Goal: Information Seeking & Learning: Find specific page/section

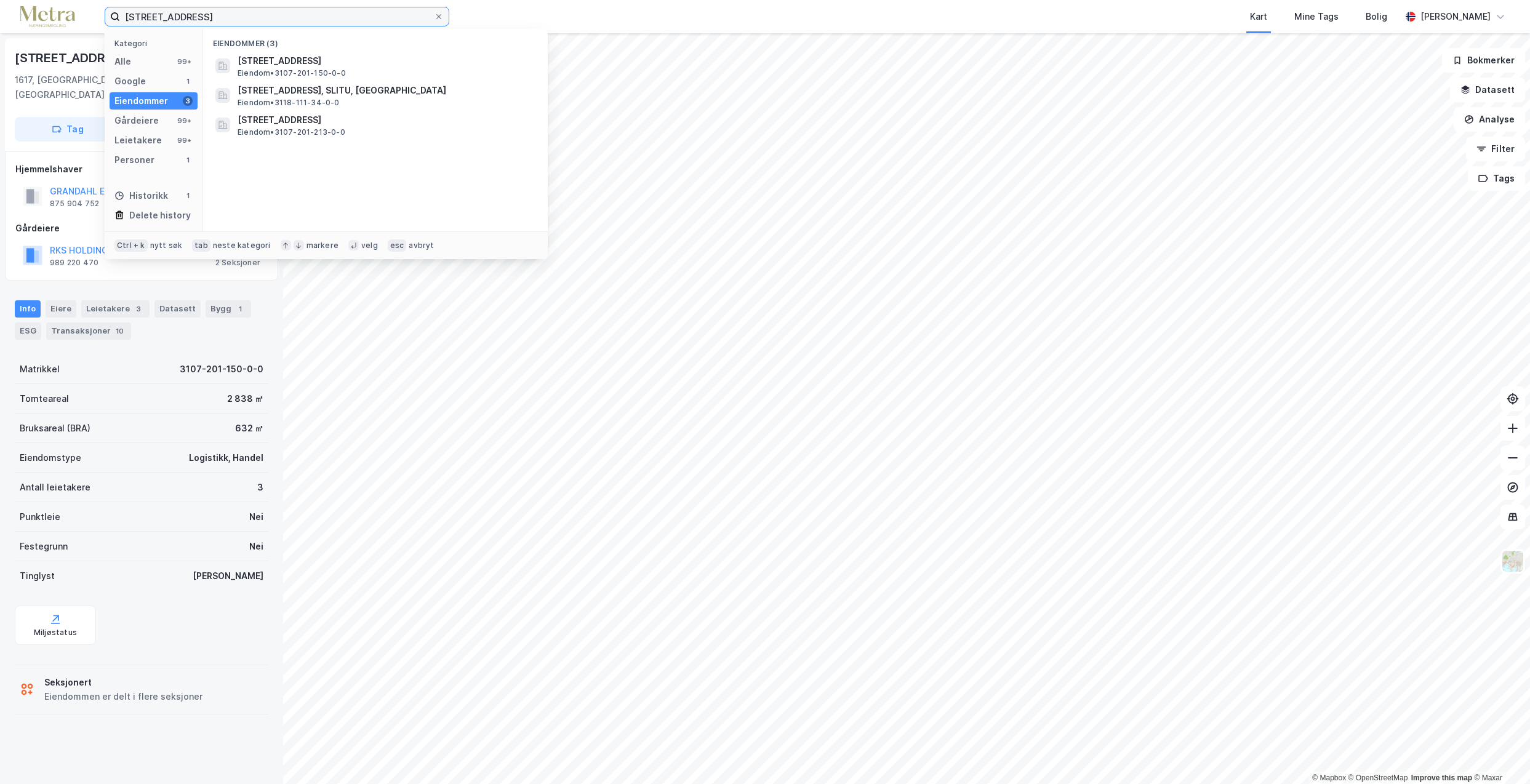
drag, startPoint x: 157, startPoint y: 16, endPoint x: 68, endPoint y: 3, distance: 89.9
click at [68, 3] on div "Stabburveien 2 Kategori Alle 99+ Google 1 Eiendommer 3 Gårdeiere 99+ Leietakere…" at bounding box center [765, 16] width 1530 height 33
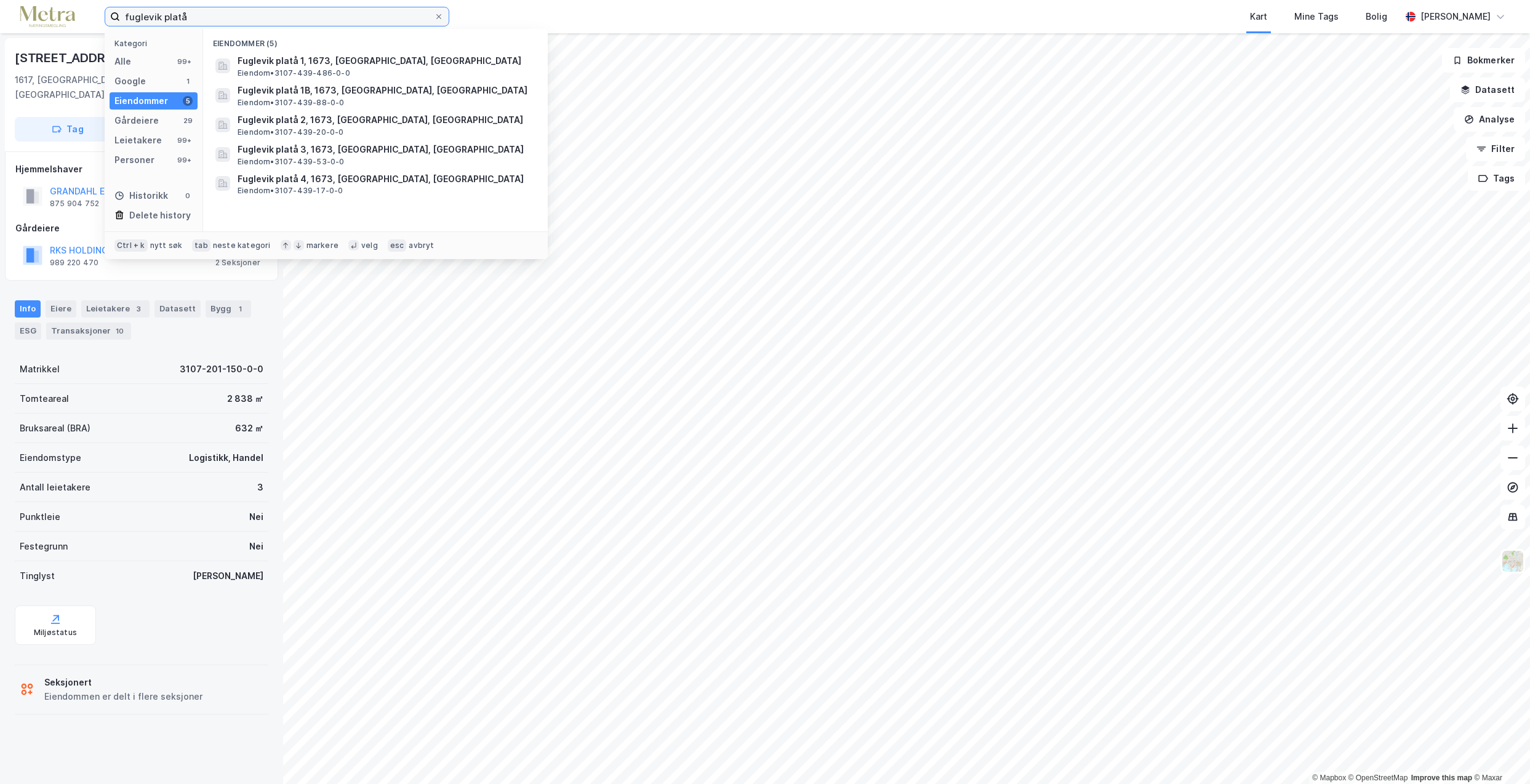
click at [286, 14] on input "fuglevik platå" at bounding box center [277, 16] width 314 height 18
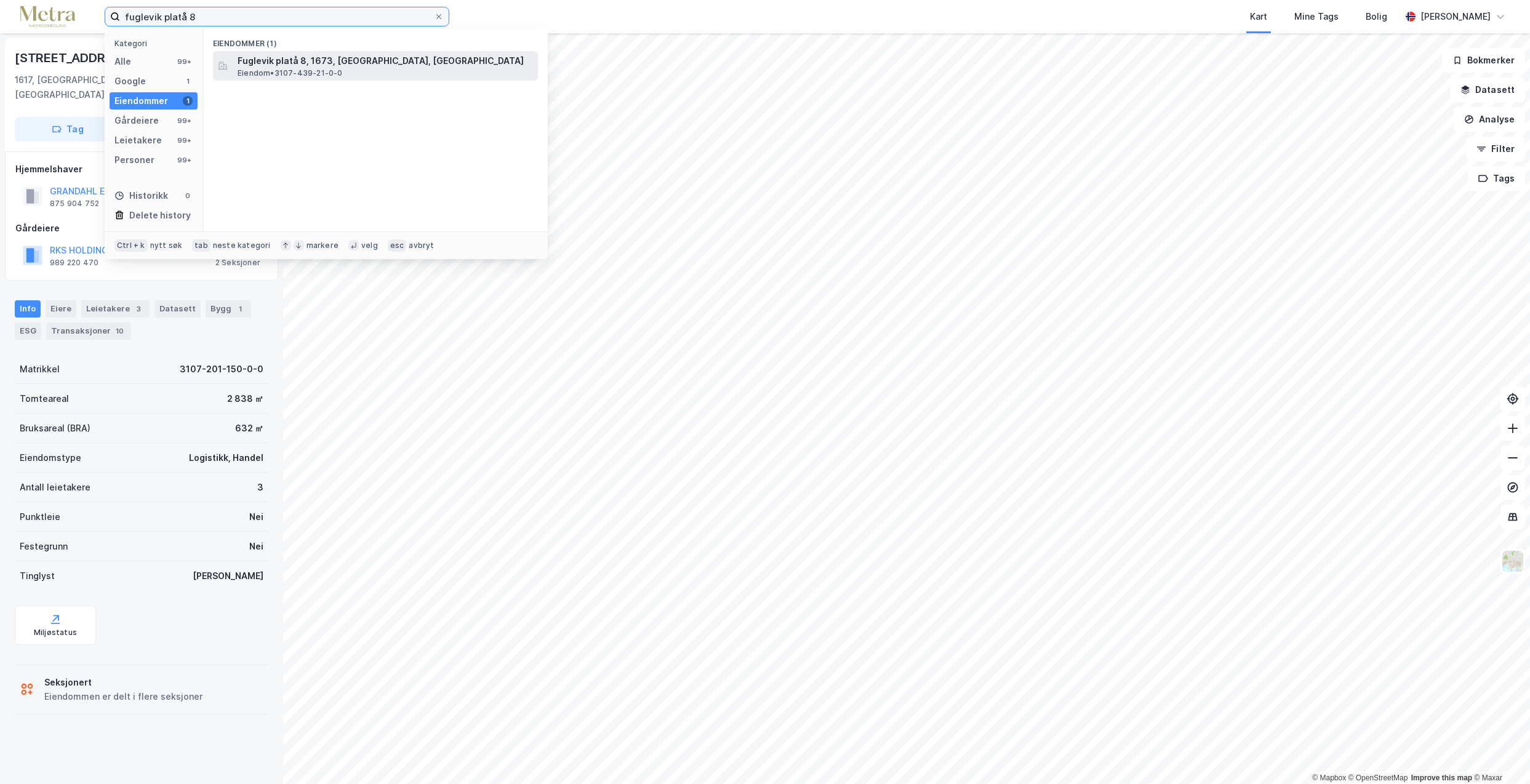
type input "fuglevik platå 8"
click at [283, 64] on span "Fuglevik platå 8, 1673, [GEOGRAPHIC_DATA], [GEOGRAPHIC_DATA]" at bounding box center [385, 61] width 296 height 14
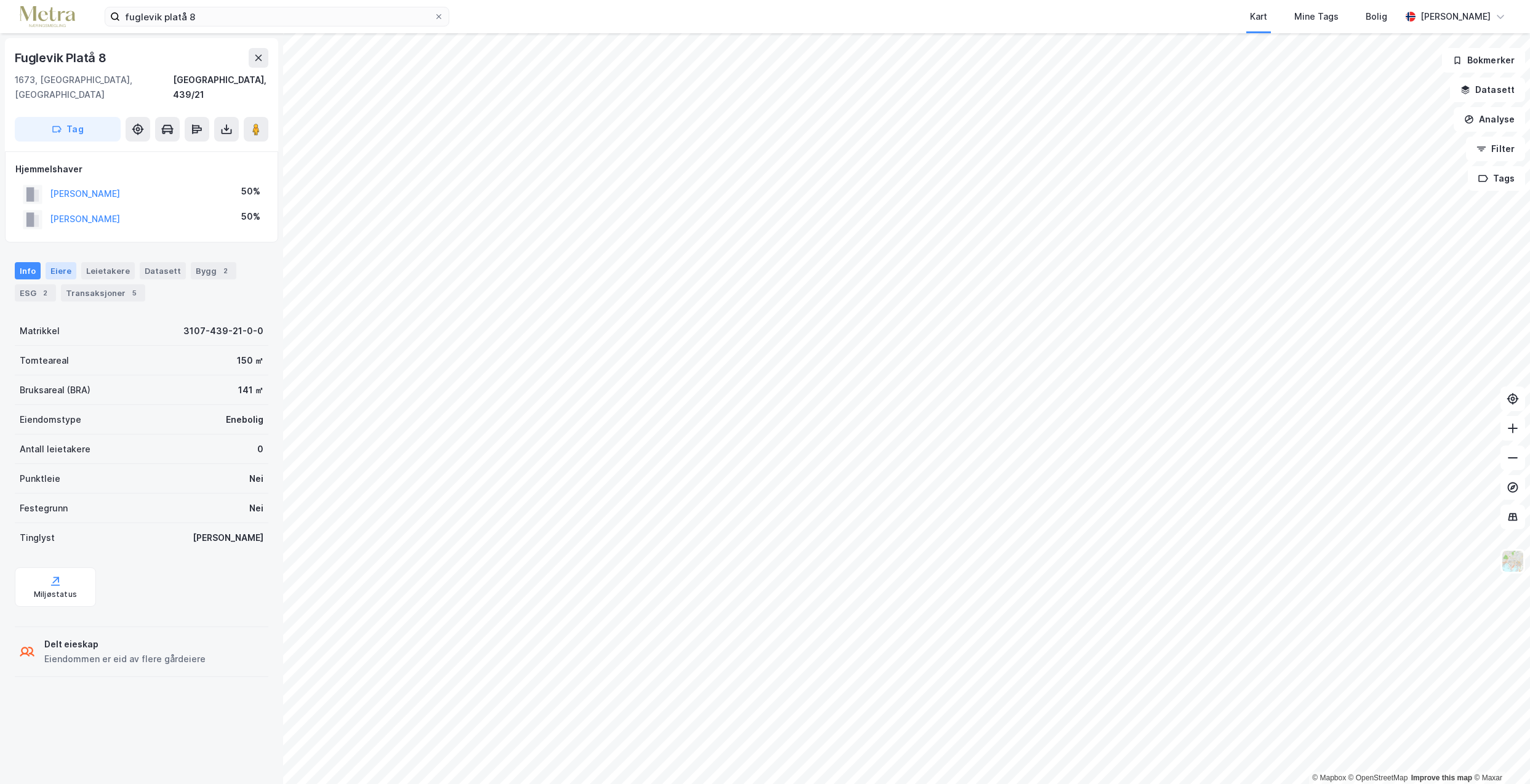
click at [60, 262] on div "Eiere" at bounding box center [61, 270] width 31 height 17
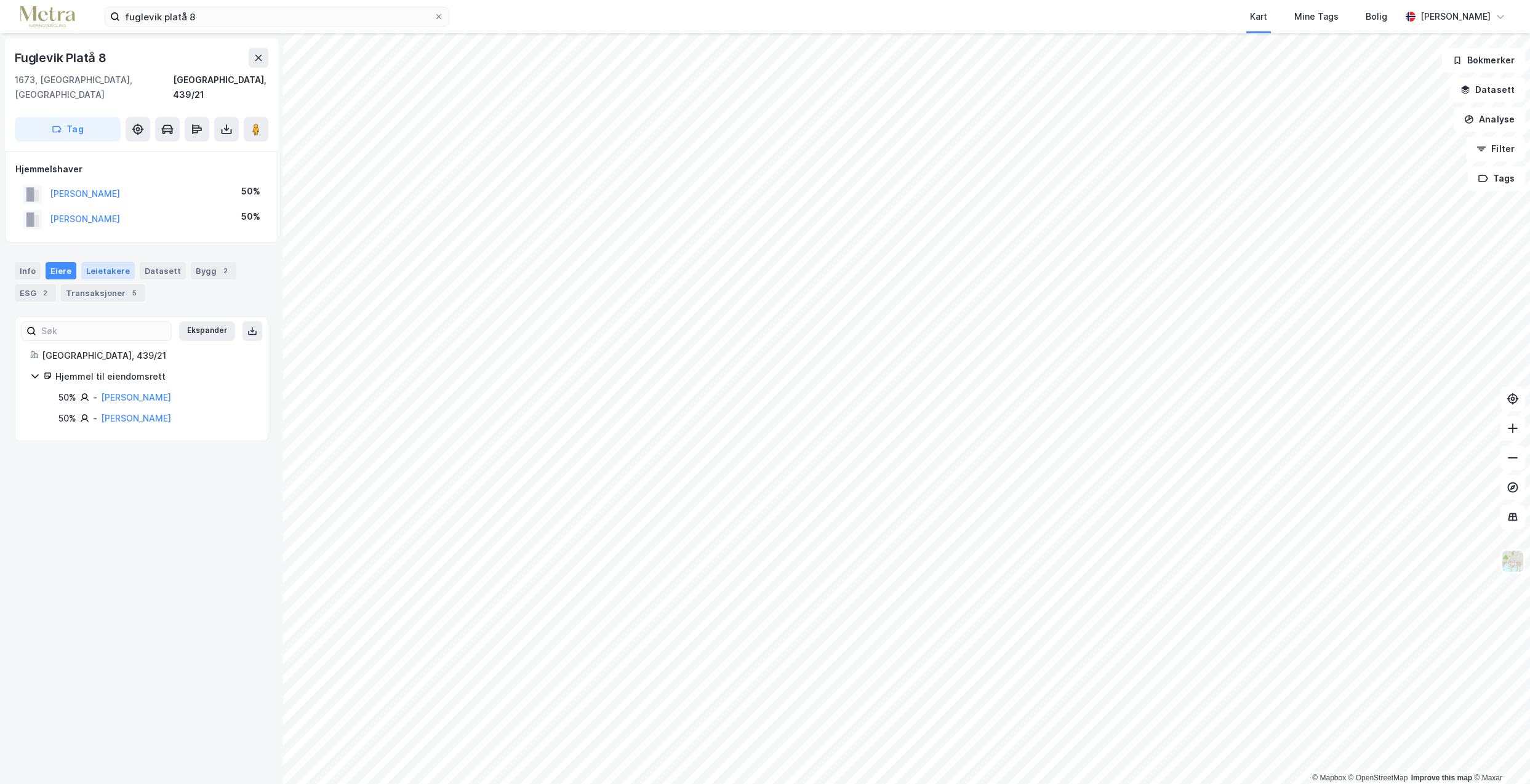
click at [107, 262] on div "Leietakere" at bounding box center [108, 270] width 53 height 17
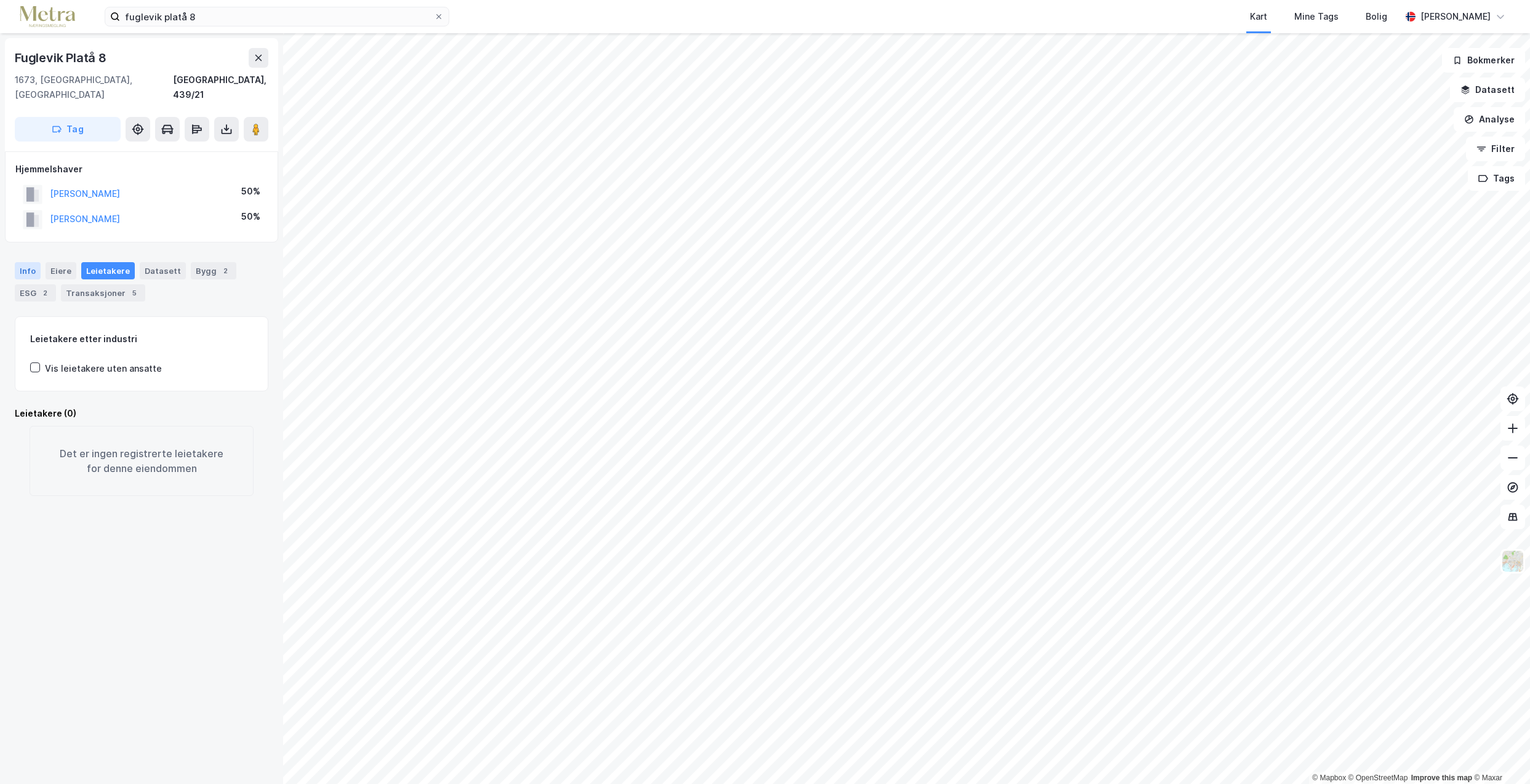
click at [25, 262] on div "Info" at bounding box center [27, 270] width 26 height 17
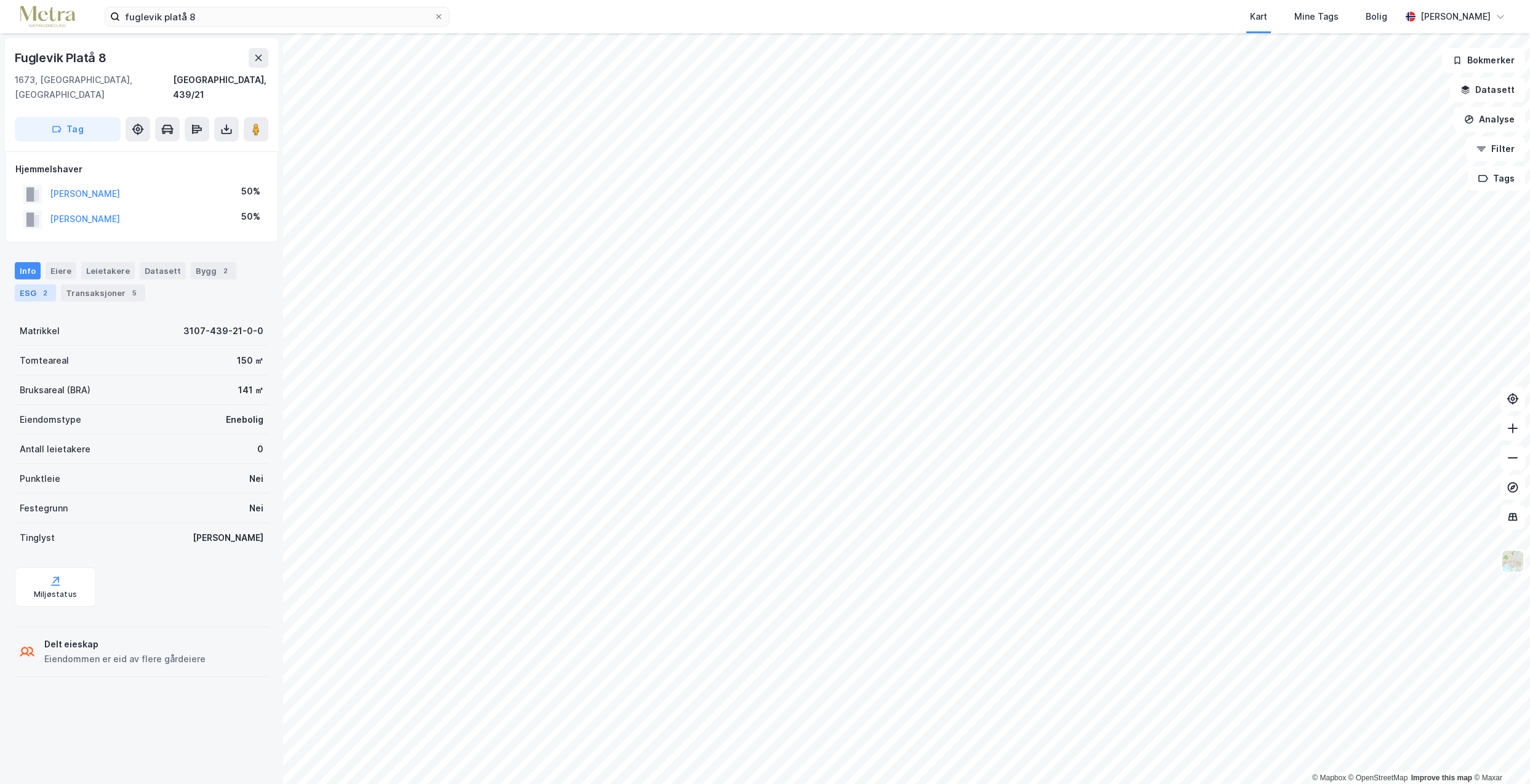
click at [31, 285] on div "ESG 2" at bounding box center [35, 293] width 42 height 17
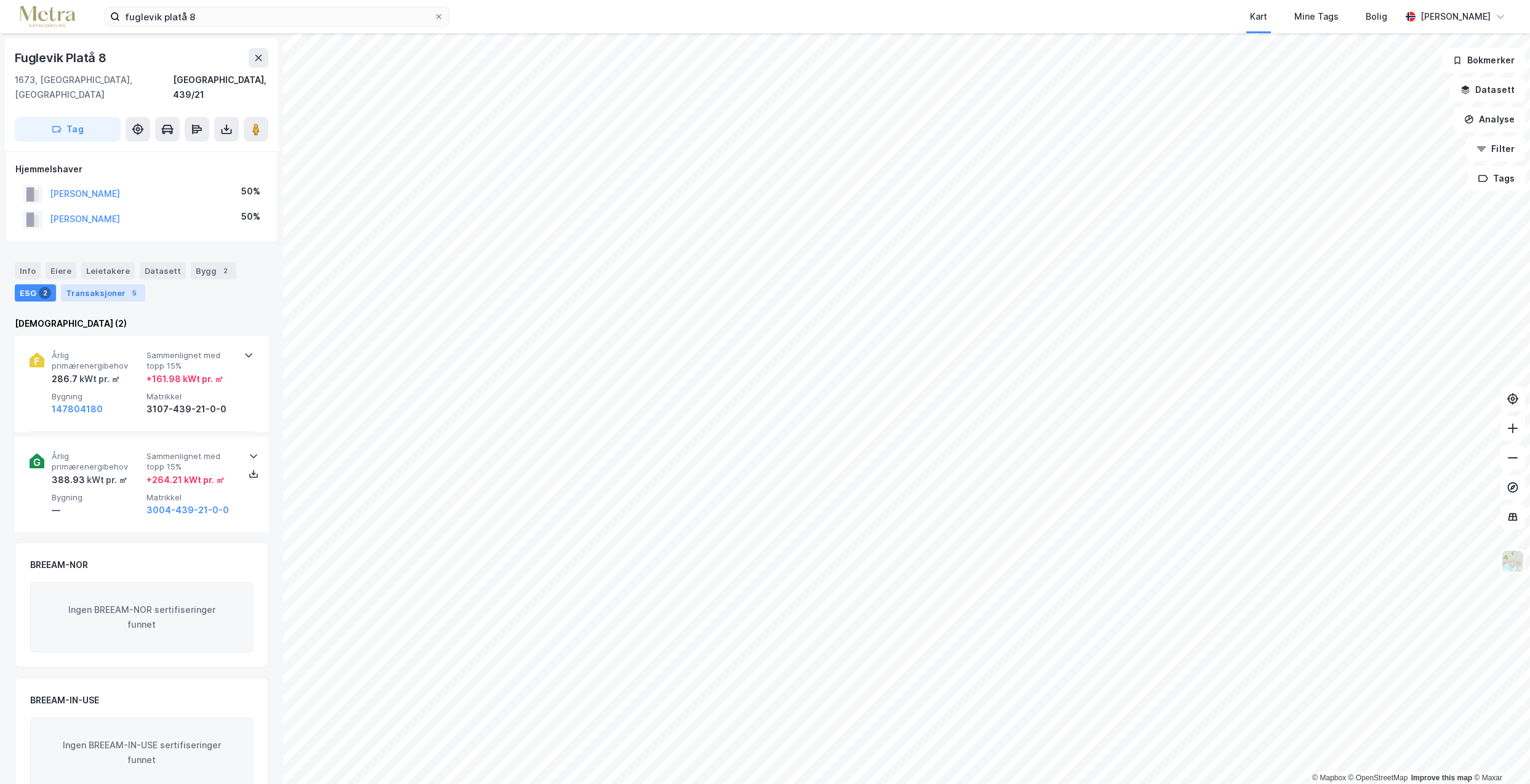
click at [91, 285] on div "Transaksjoner 5" at bounding box center [102, 293] width 84 height 17
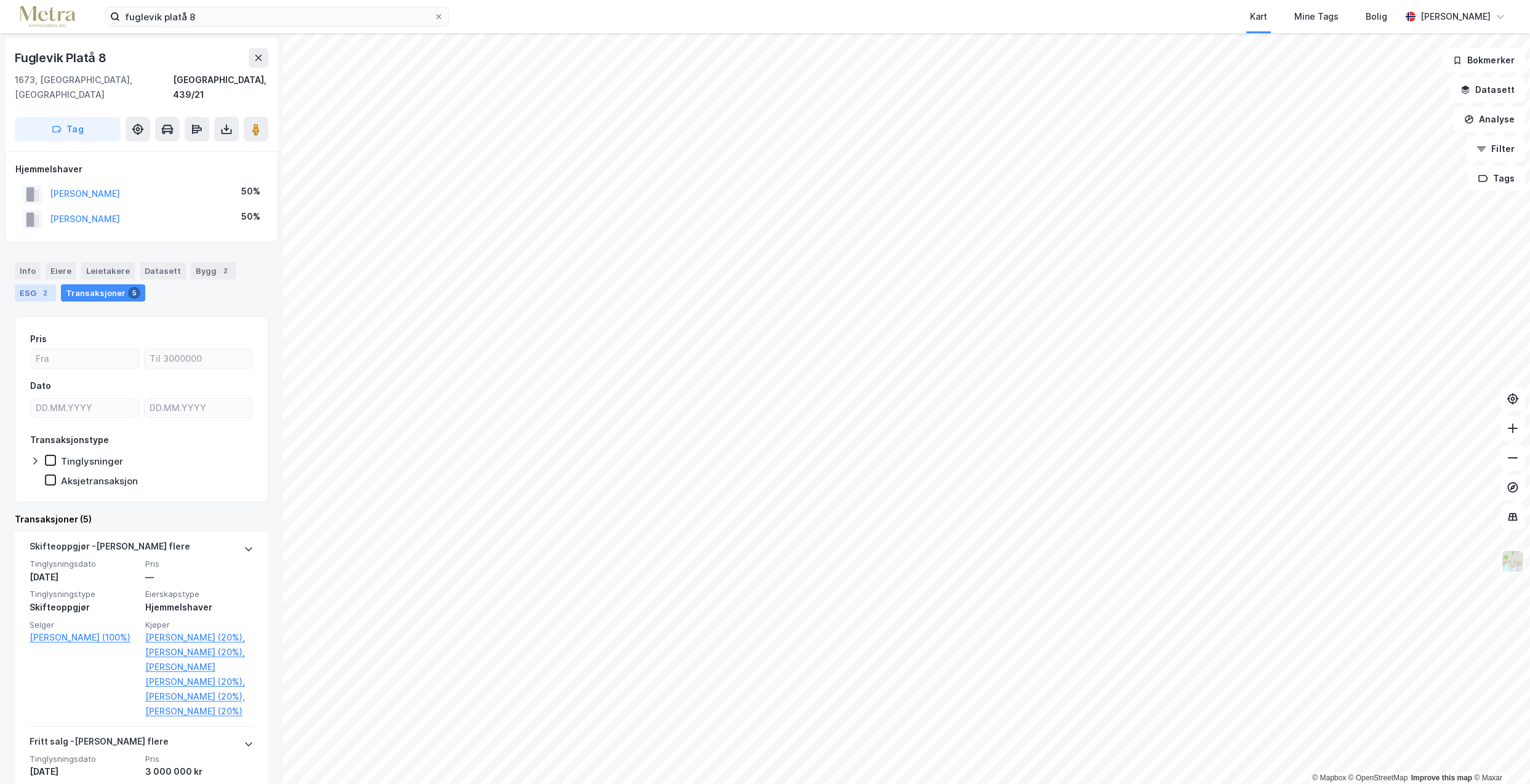
click at [30, 285] on div "ESG 2" at bounding box center [35, 293] width 42 height 17
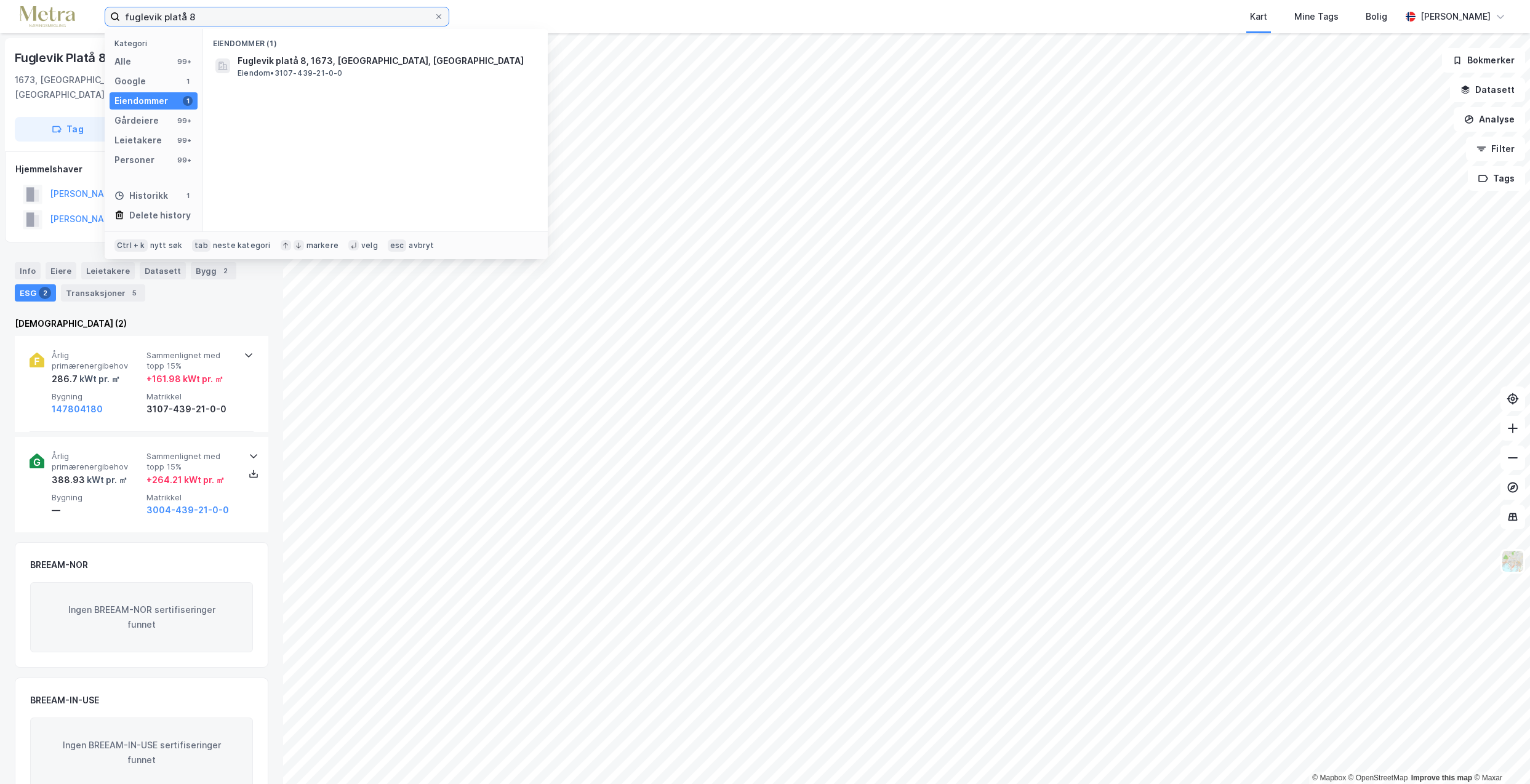
drag, startPoint x: 225, startPoint y: 21, endPoint x: 99, endPoint y: 14, distance: 126.2
click at [99, 14] on div "fuglevik platå 8 Kategori Alle 99+ Google 1 Eiendommer 1 Gårdeiere 99+ Leietake…" at bounding box center [765, 16] width 1530 height 33
click at [271, 74] on span "Eiendom • 3107-303-1547-0-0" at bounding box center [296, 73] width 116 height 10
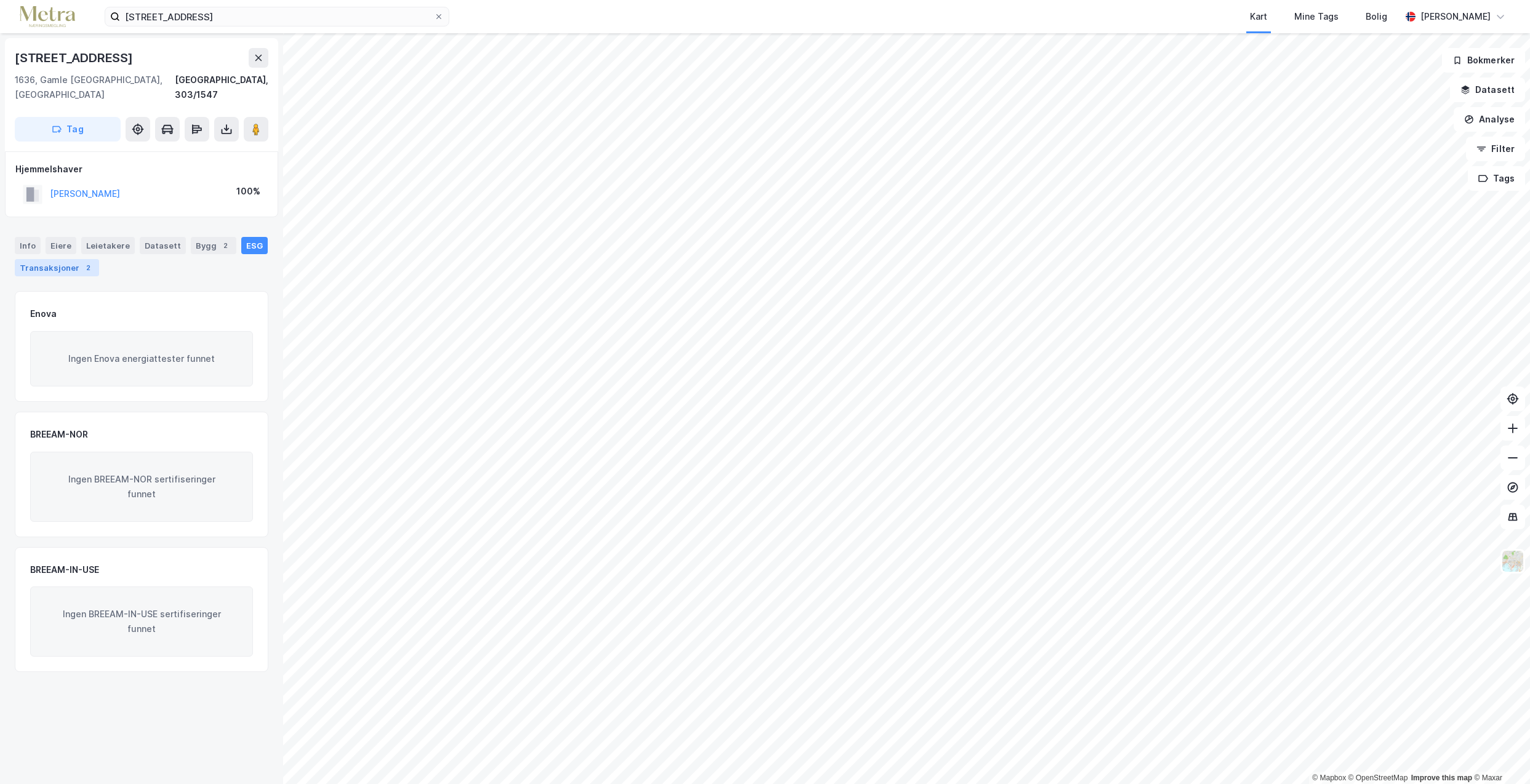
click at [36, 259] on div "Transaksjoner 2" at bounding box center [56, 267] width 84 height 17
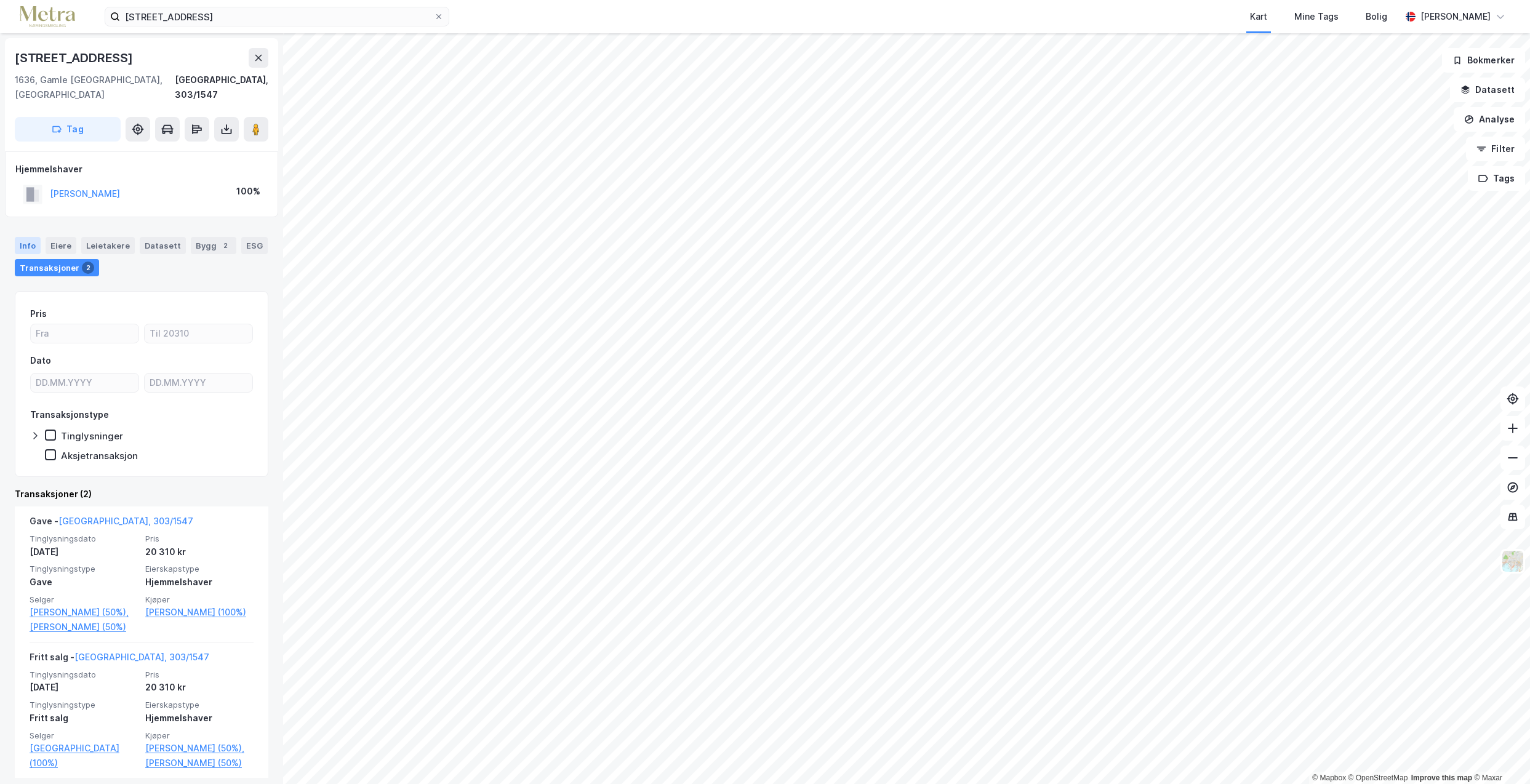
click at [24, 237] on div "Info" at bounding box center [27, 245] width 26 height 17
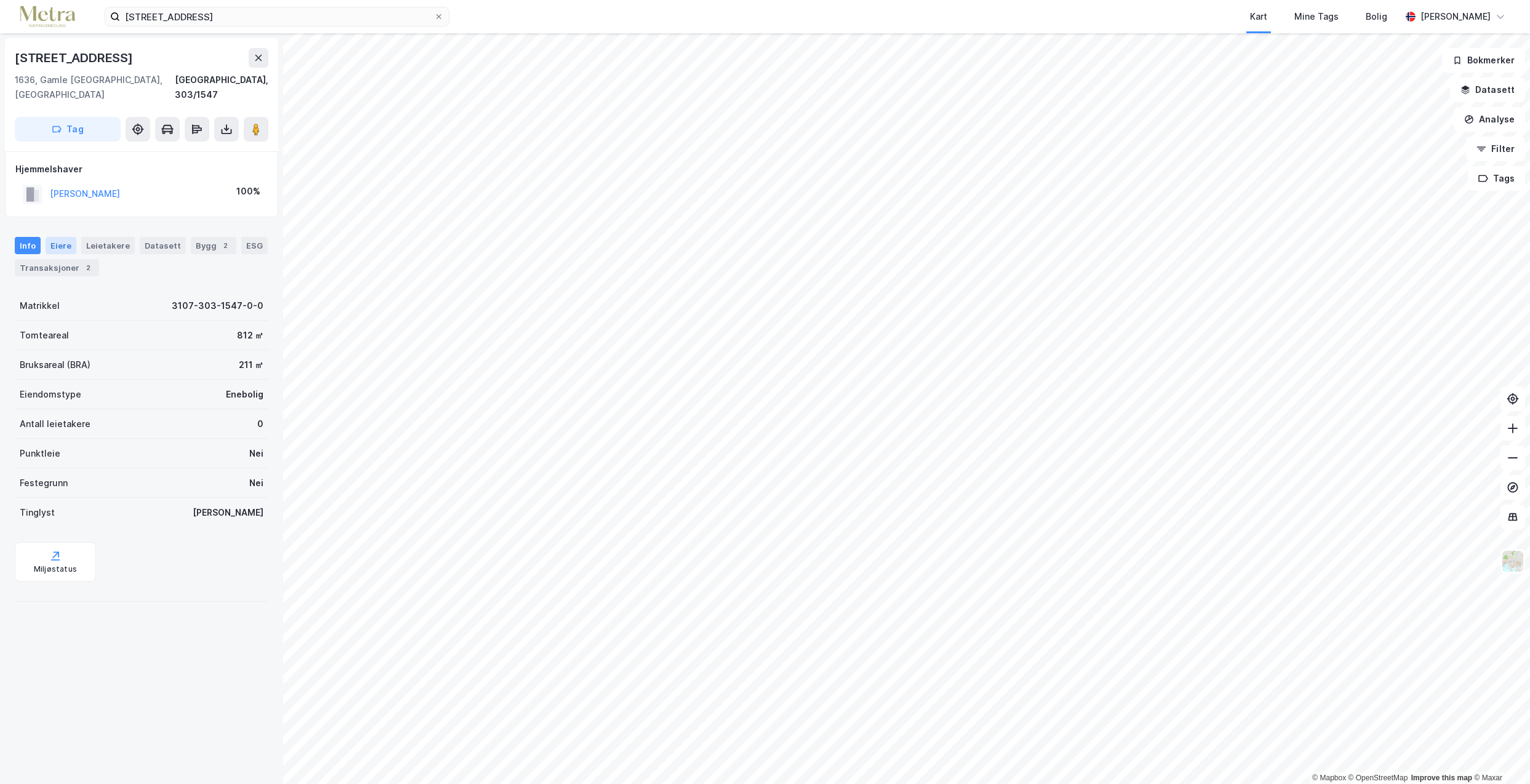
click at [59, 237] on div "Eiere" at bounding box center [61, 245] width 31 height 17
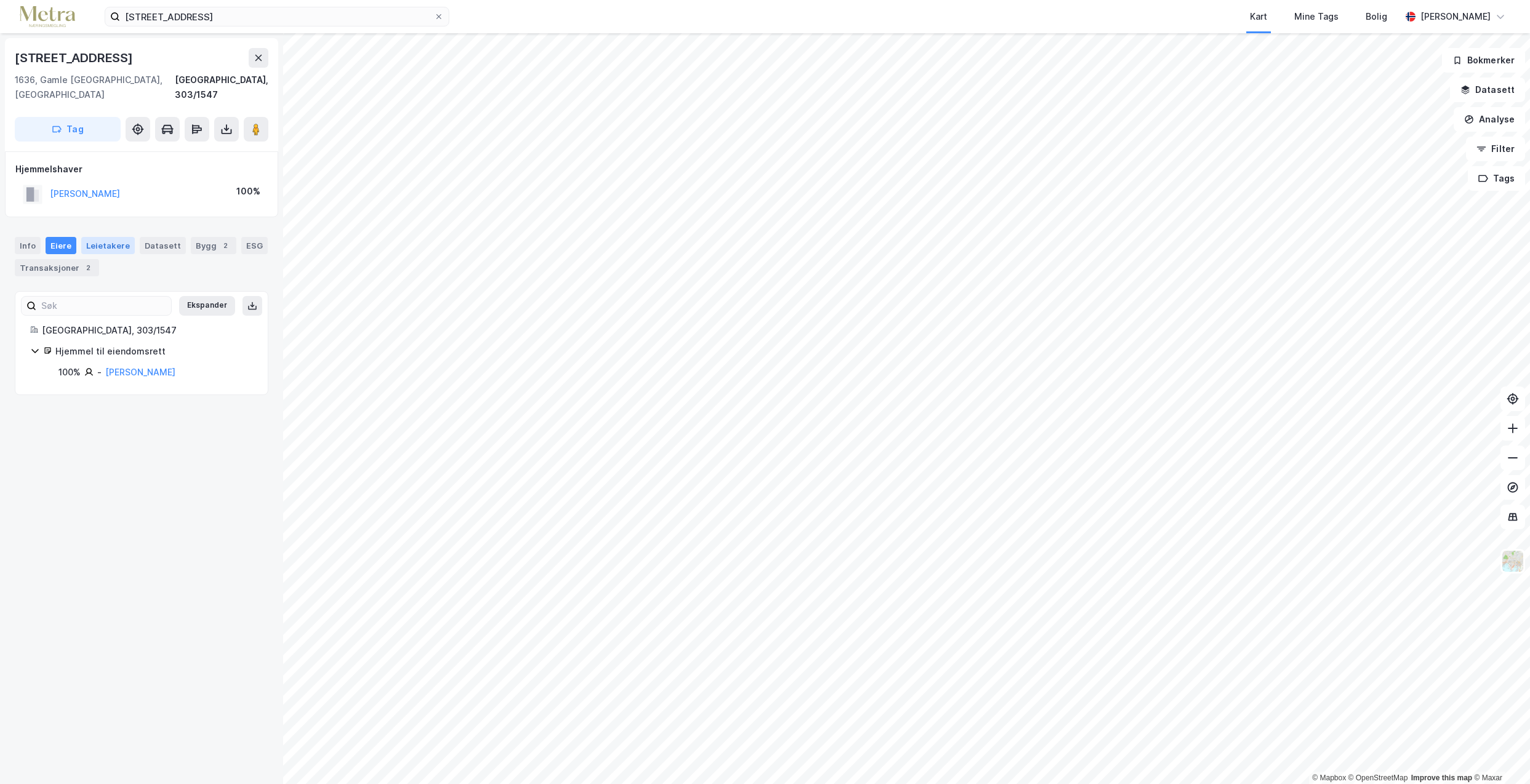
click at [98, 237] on div "Leietakere" at bounding box center [108, 245] width 53 height 17
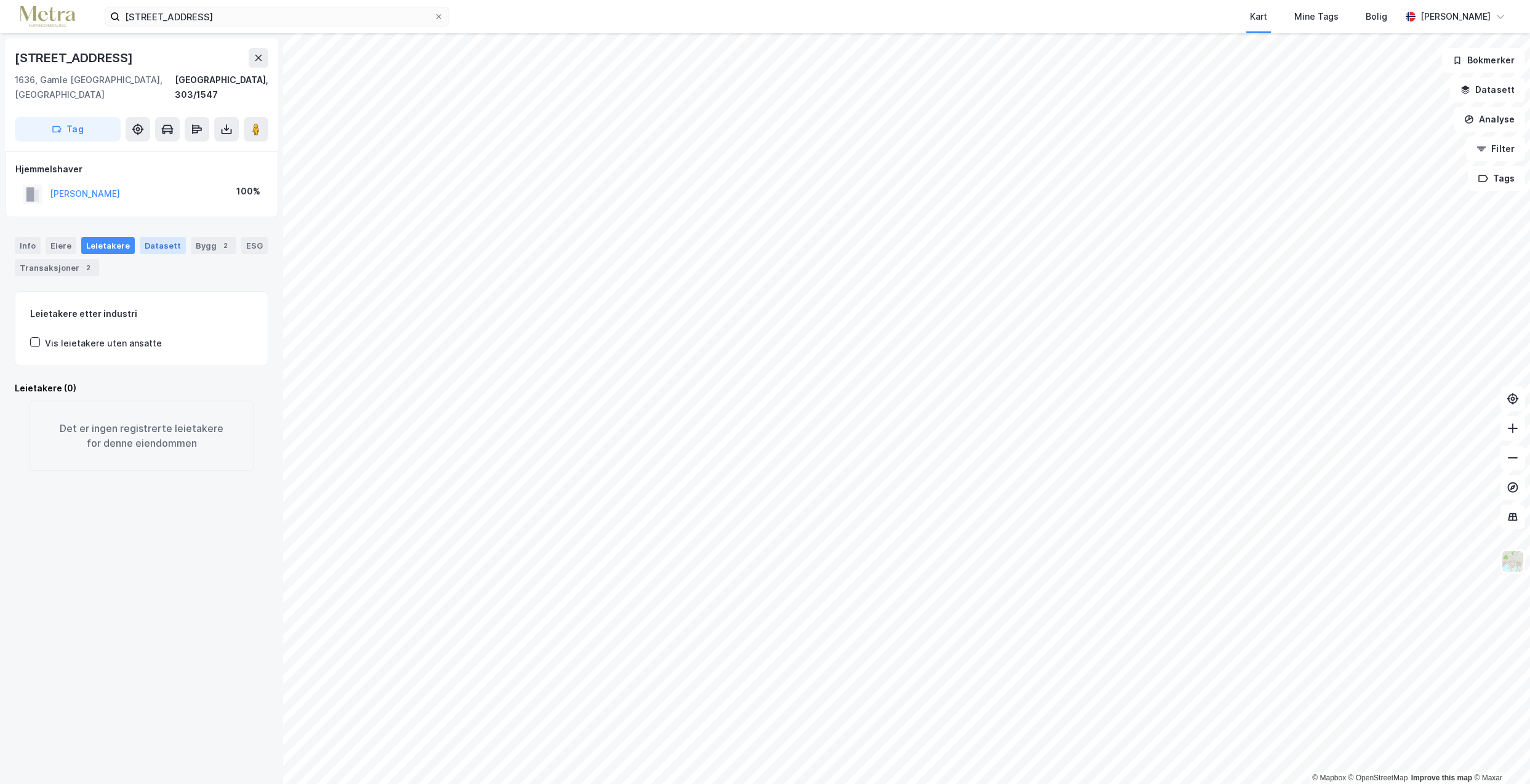
click at [152, 237] on div "Datasett" at bounding box center [163, 245] width 46 height 17
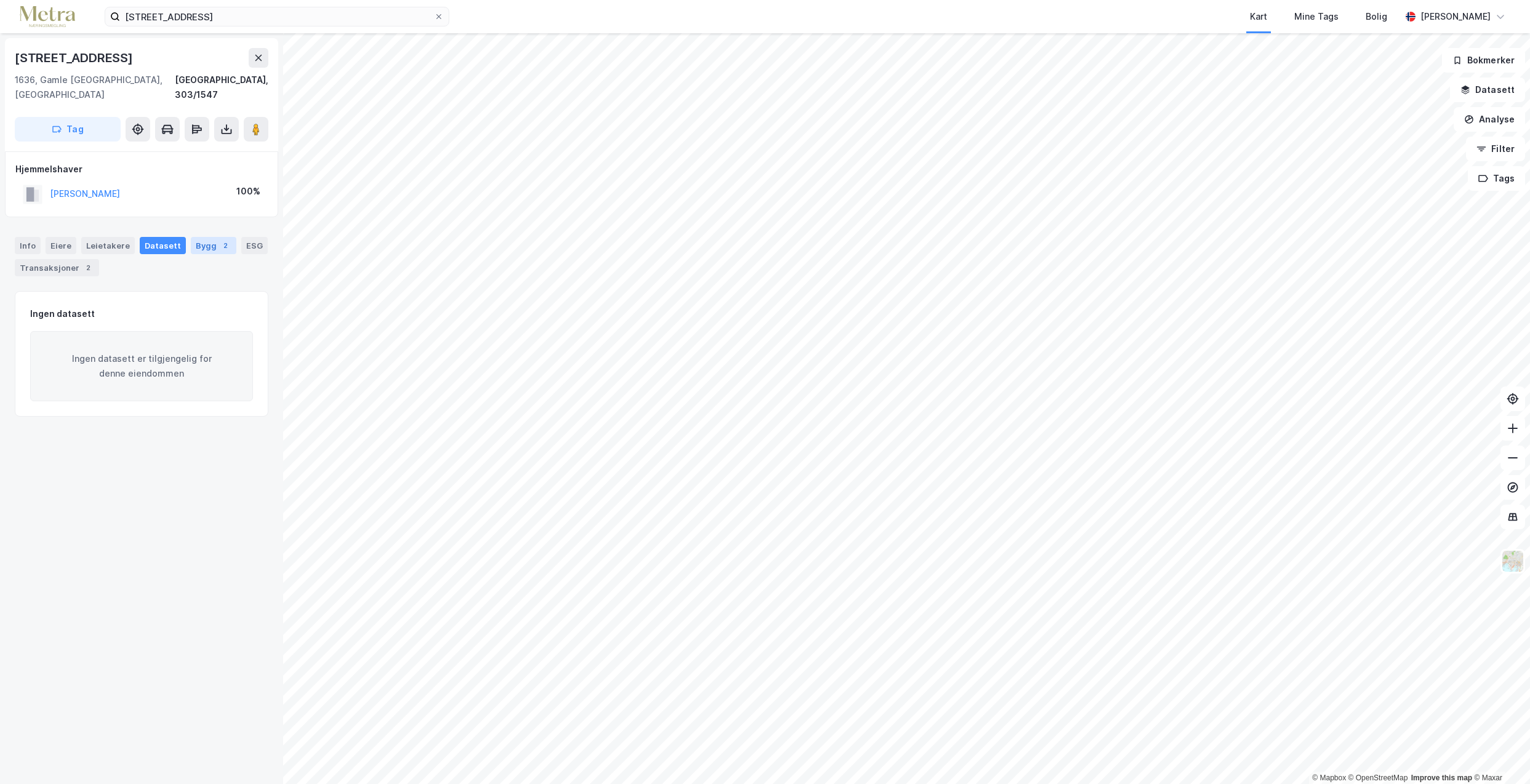
click at [195, 237] on div "Bygg 2" at bounding box center [213, 245] width 45 height 17
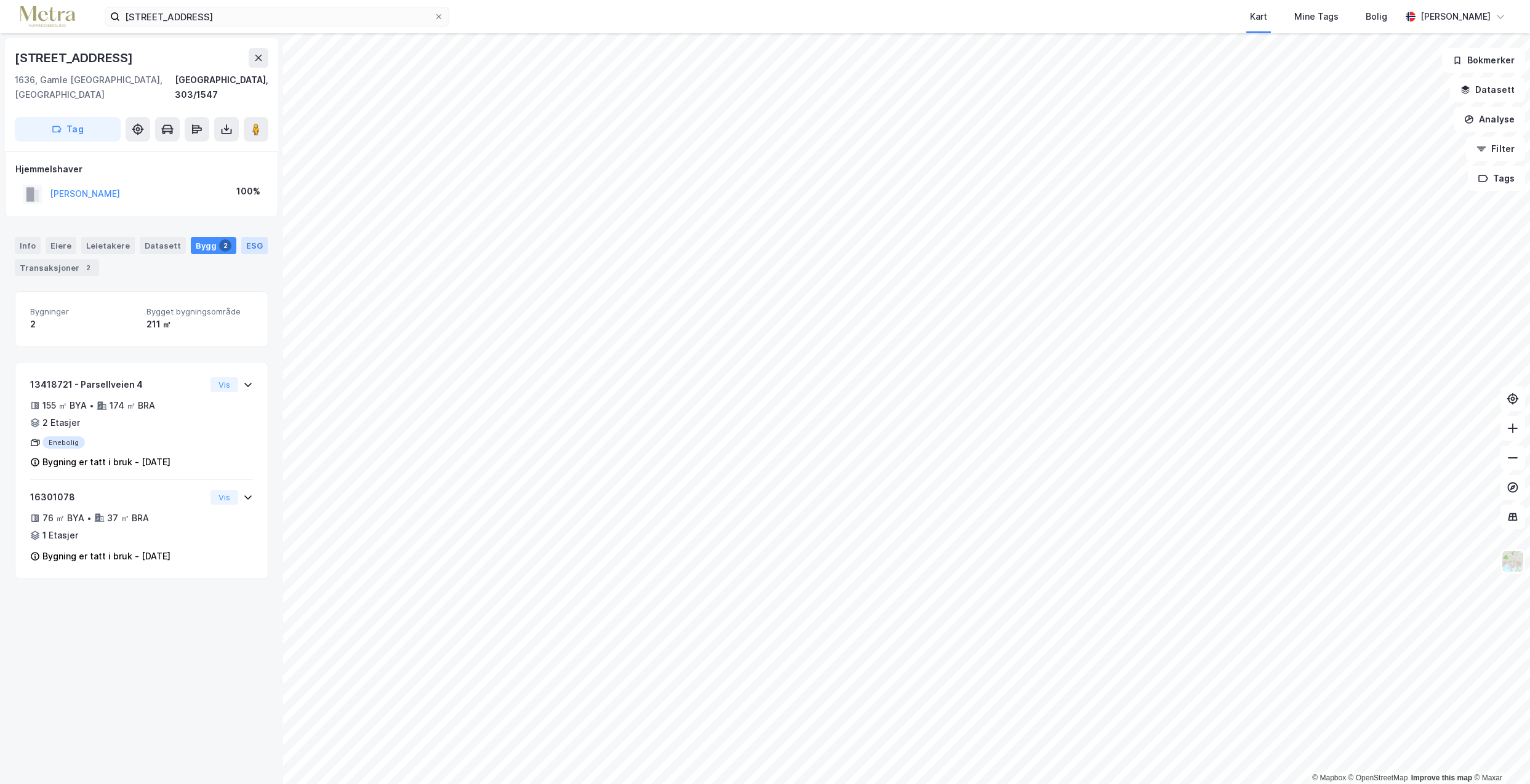
click at [245, 237] on div "ESG" at bounding box center [254, 245] width 26 height 17
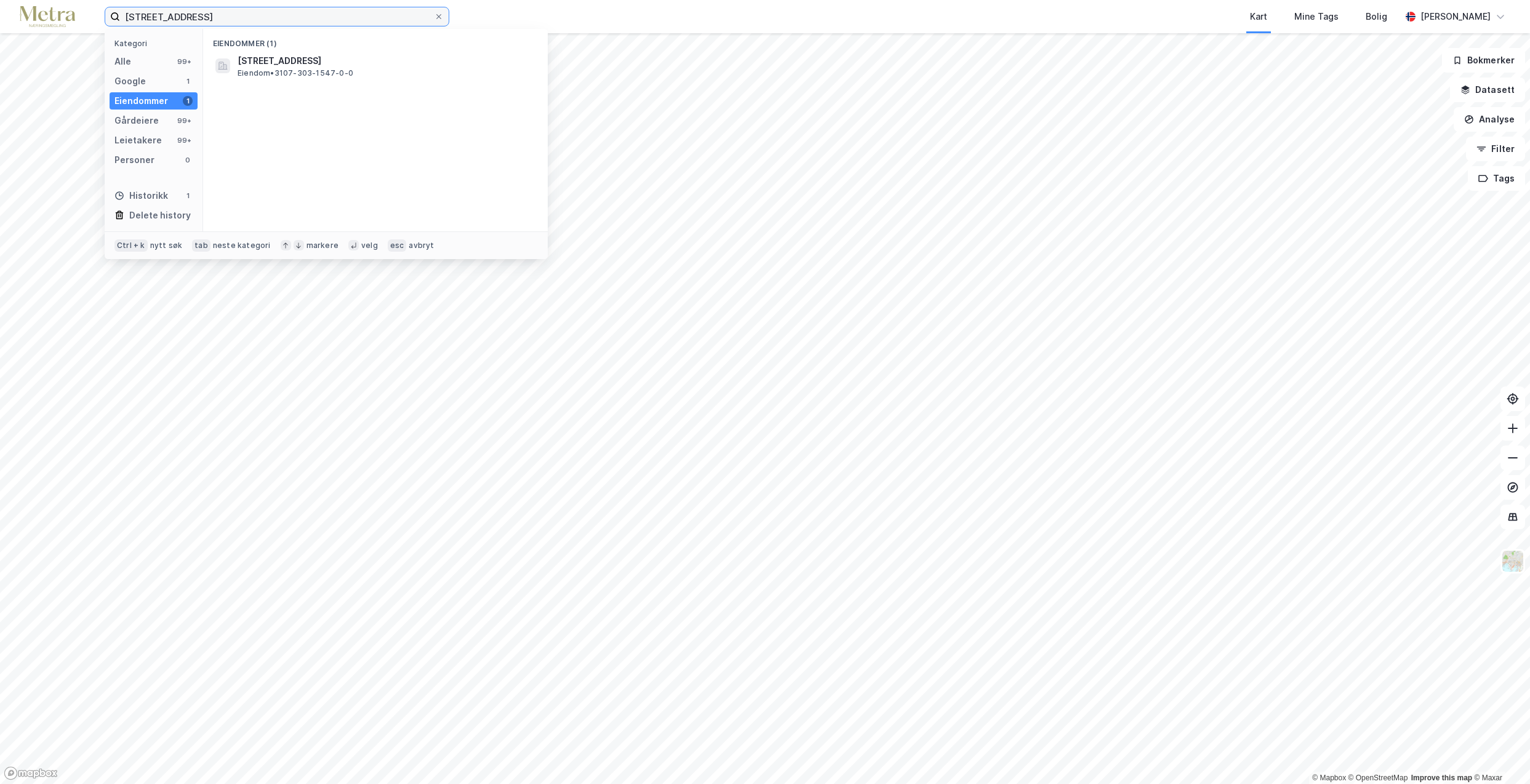
click at [202, 22] on input "[STREET_ADDRESS]" at bounding box center [277, 16] width 314 height 18
type input "p"
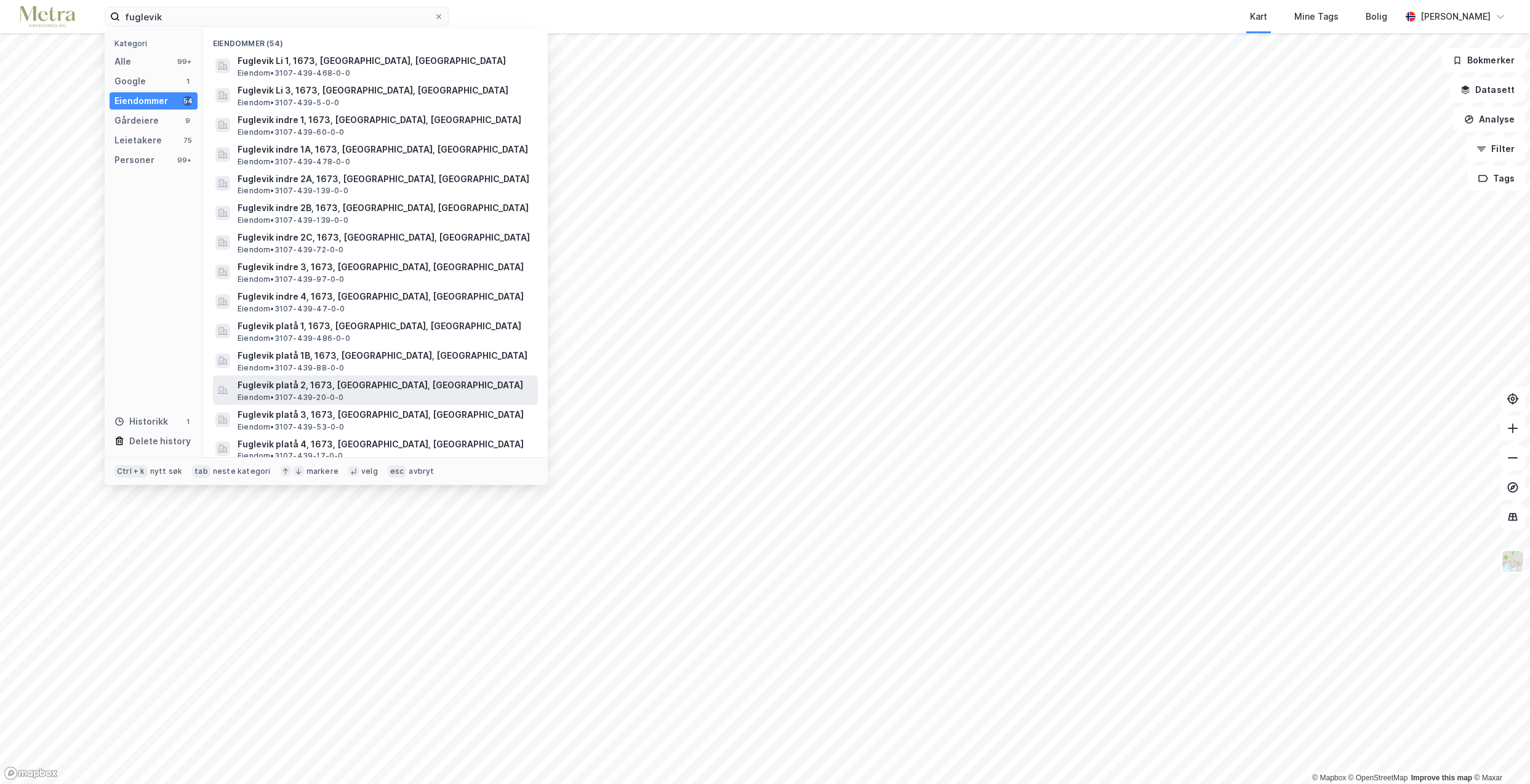
click at [345, 393] on div "Fuglevik platå 2, 1673, [GEOGRAPHIC_DATA], FREDRIKSTAD Eiendom • 3107-439-20-0-0" at bounding box center [387, 389] width 298 height 24
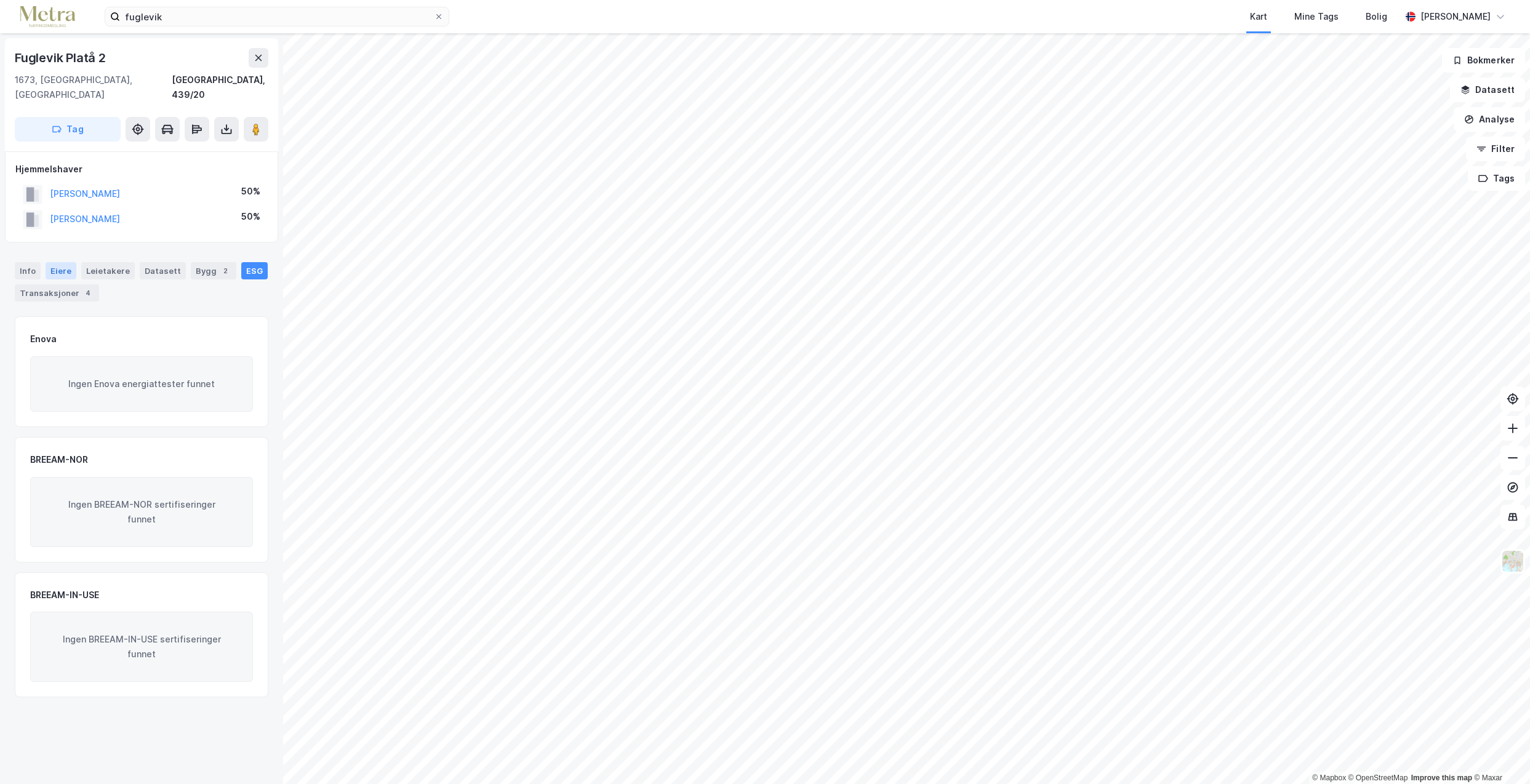
click at [59, 262] on div "Eiere" at bounding box center [61, 270] width 31 height 17
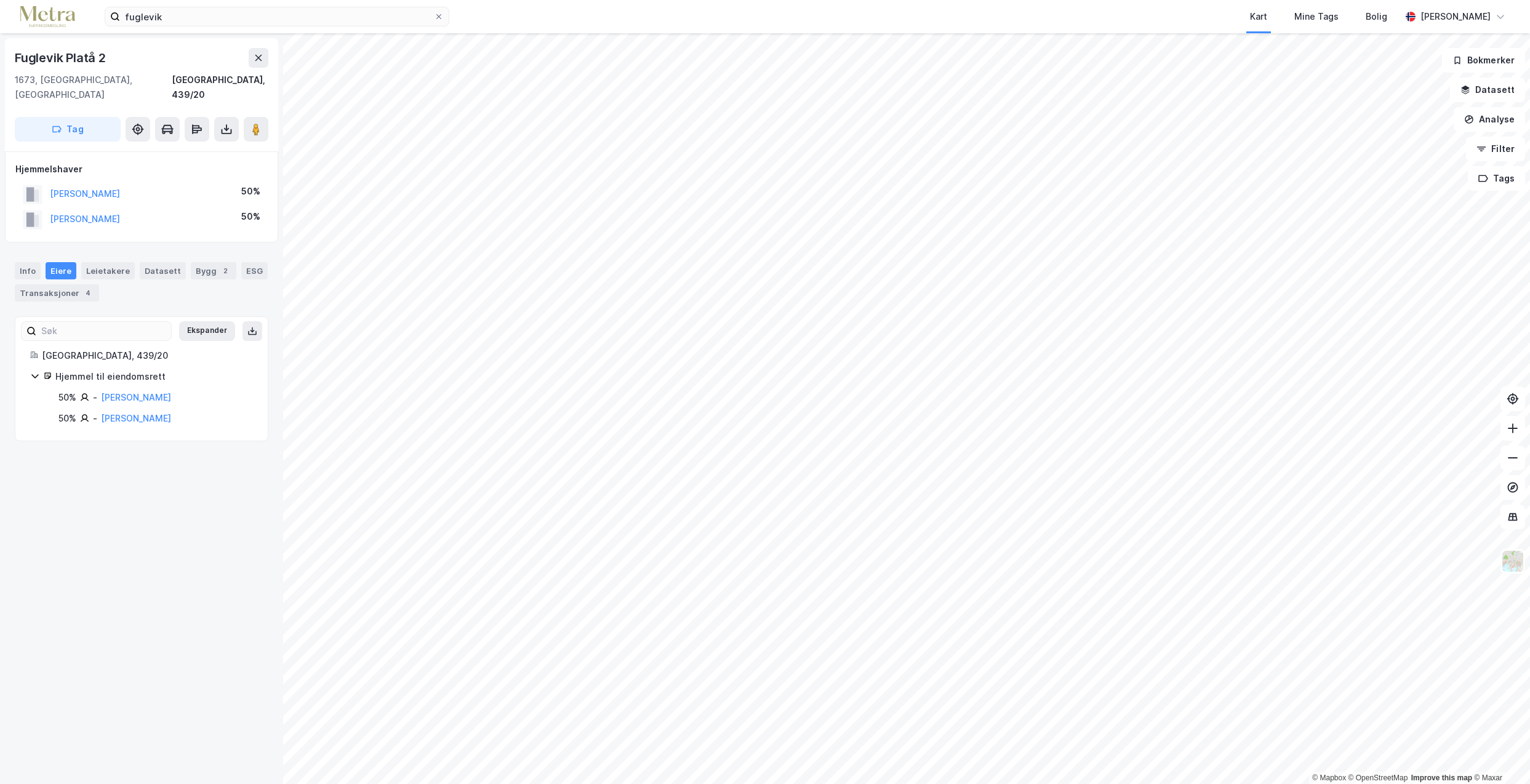
click at [82, 59] on div "Fuglevik Platå 2" at bounding box center [61, 58] width 94 height 20
click at [139, 392] on link "[PERSON_NAME]" at bounding box center [136, 397] width 70 height 11
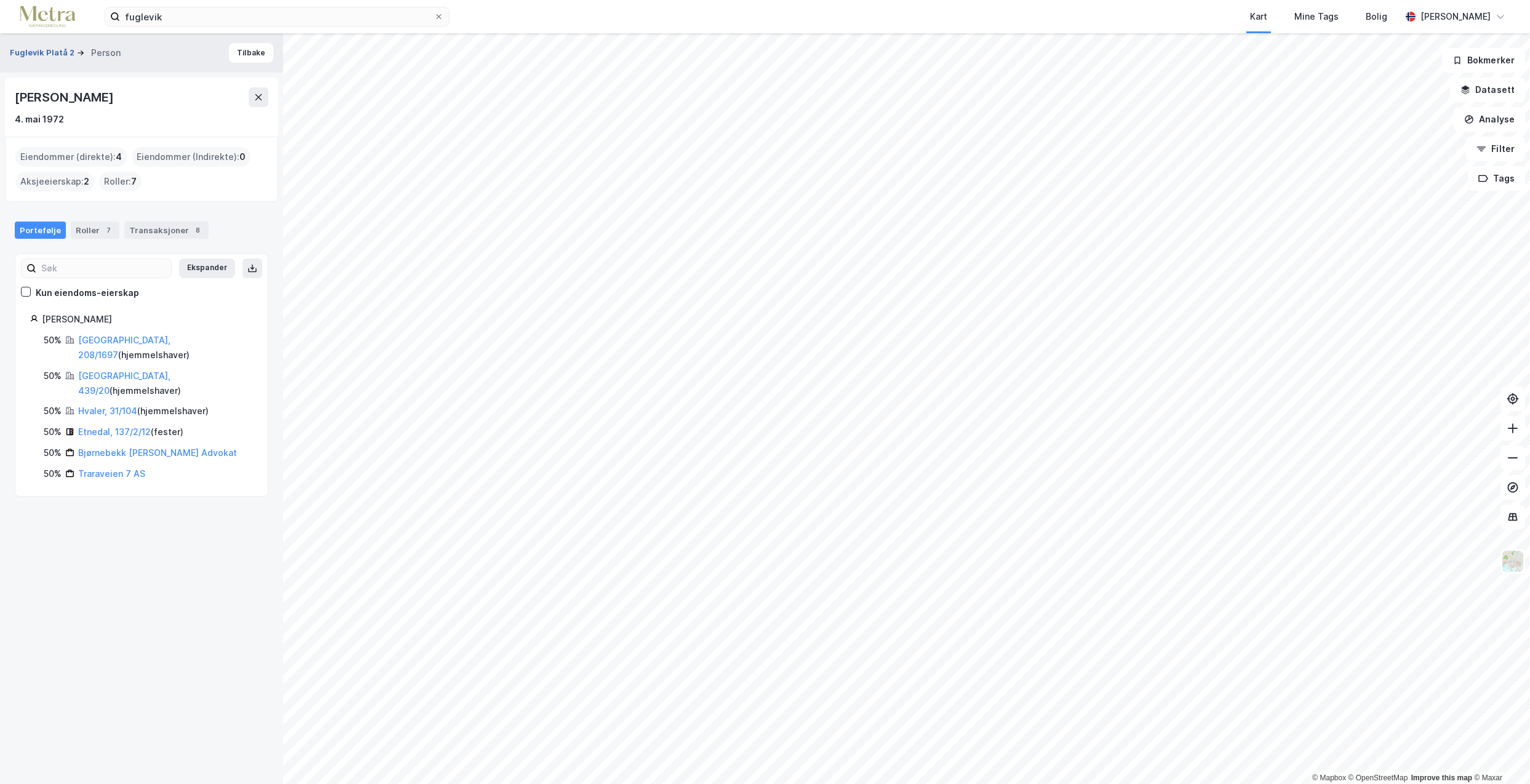
click at [47, 53] on button "Fuglevik Platå 2" at bounding box center [43, 53] width 67 height 13
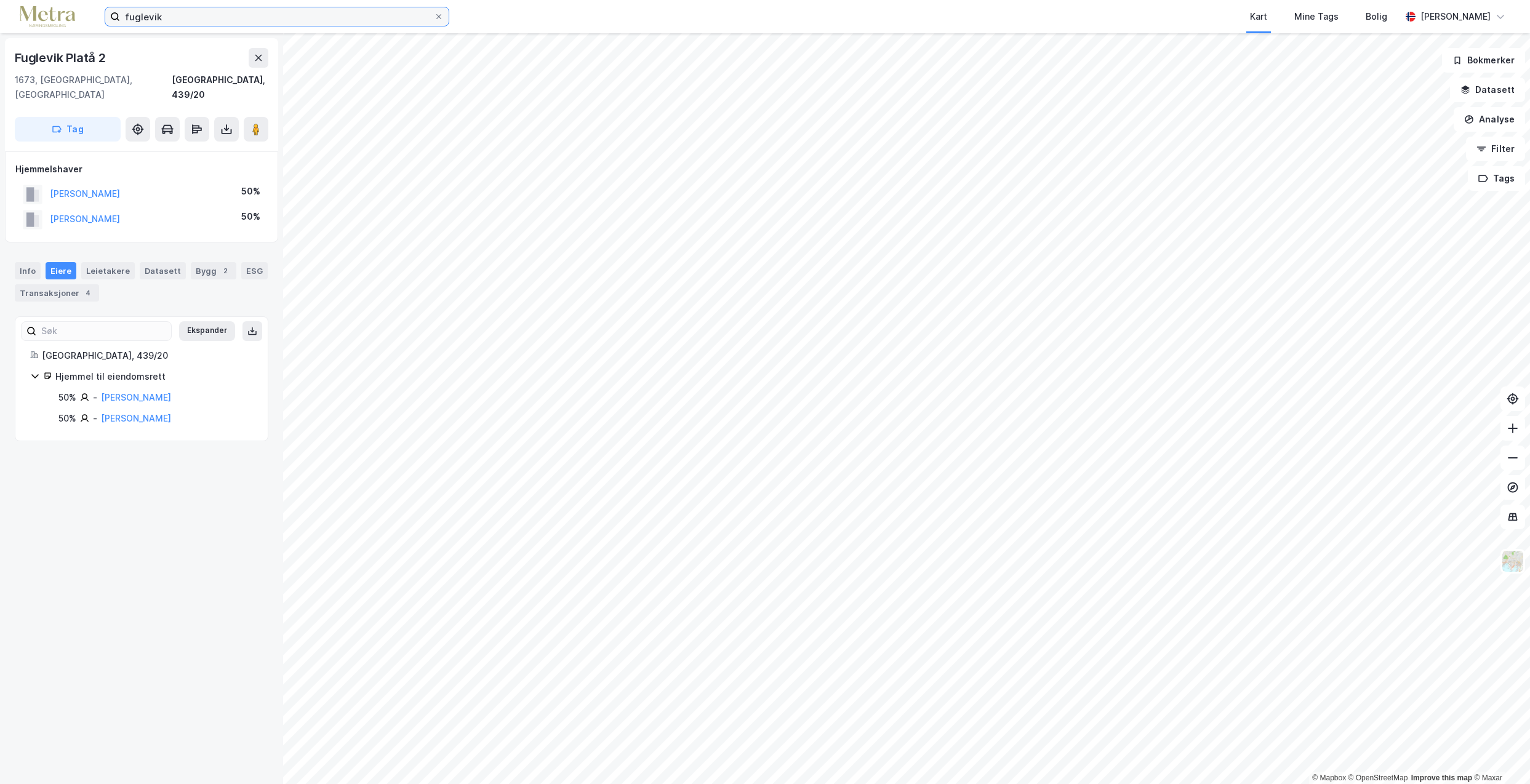
click at [177, 13] on input "fuglevik" at bounding box center [277, 16] width 314 height 18
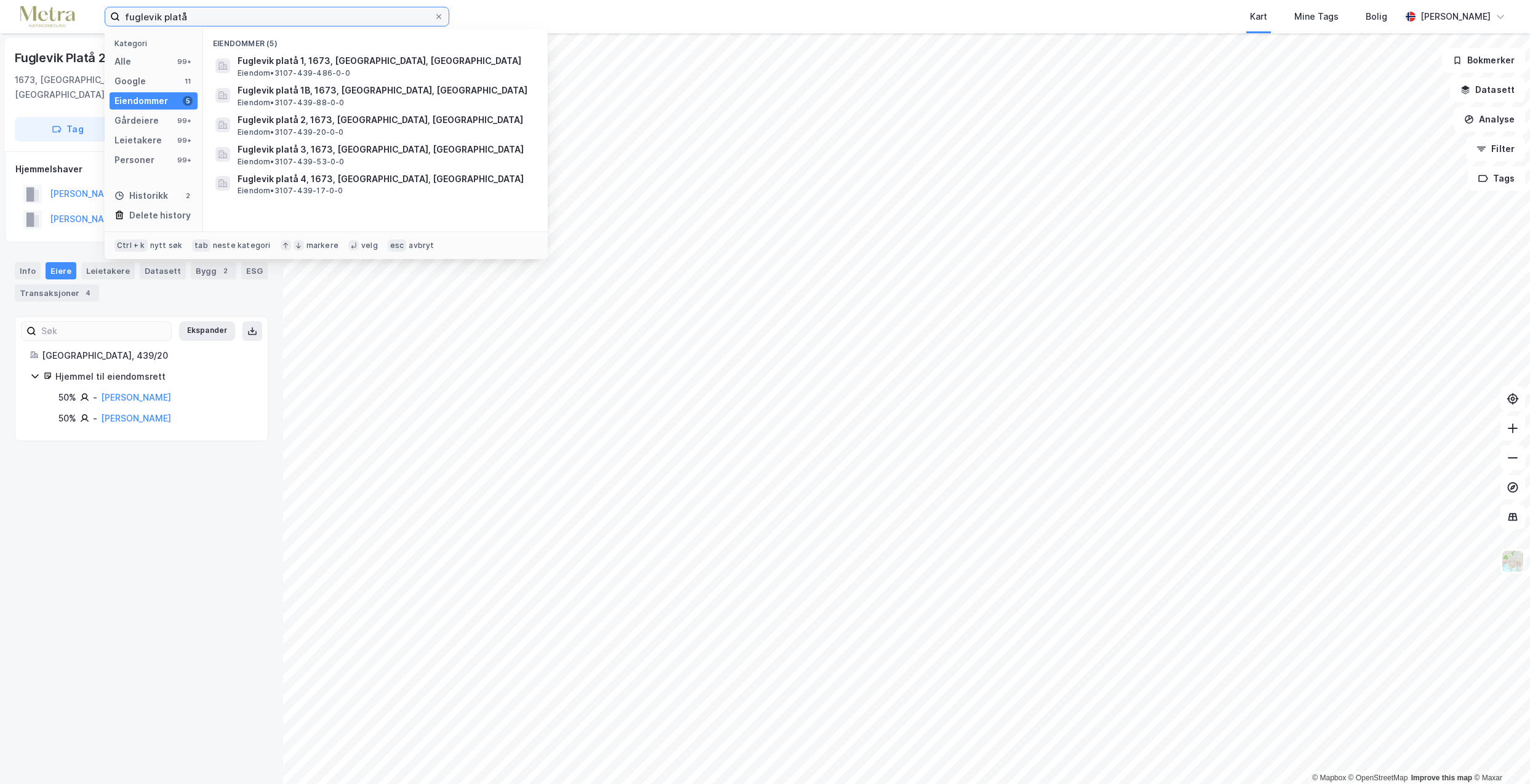
type input "fuglevik platå"
click at [335, 119] on span "Fuglevik platå 2, 1673, [GEOGRAPHIC_DATA], [GEOGRAPHIC_DATA]" at bounding box center [385, 120] width 296 height 14
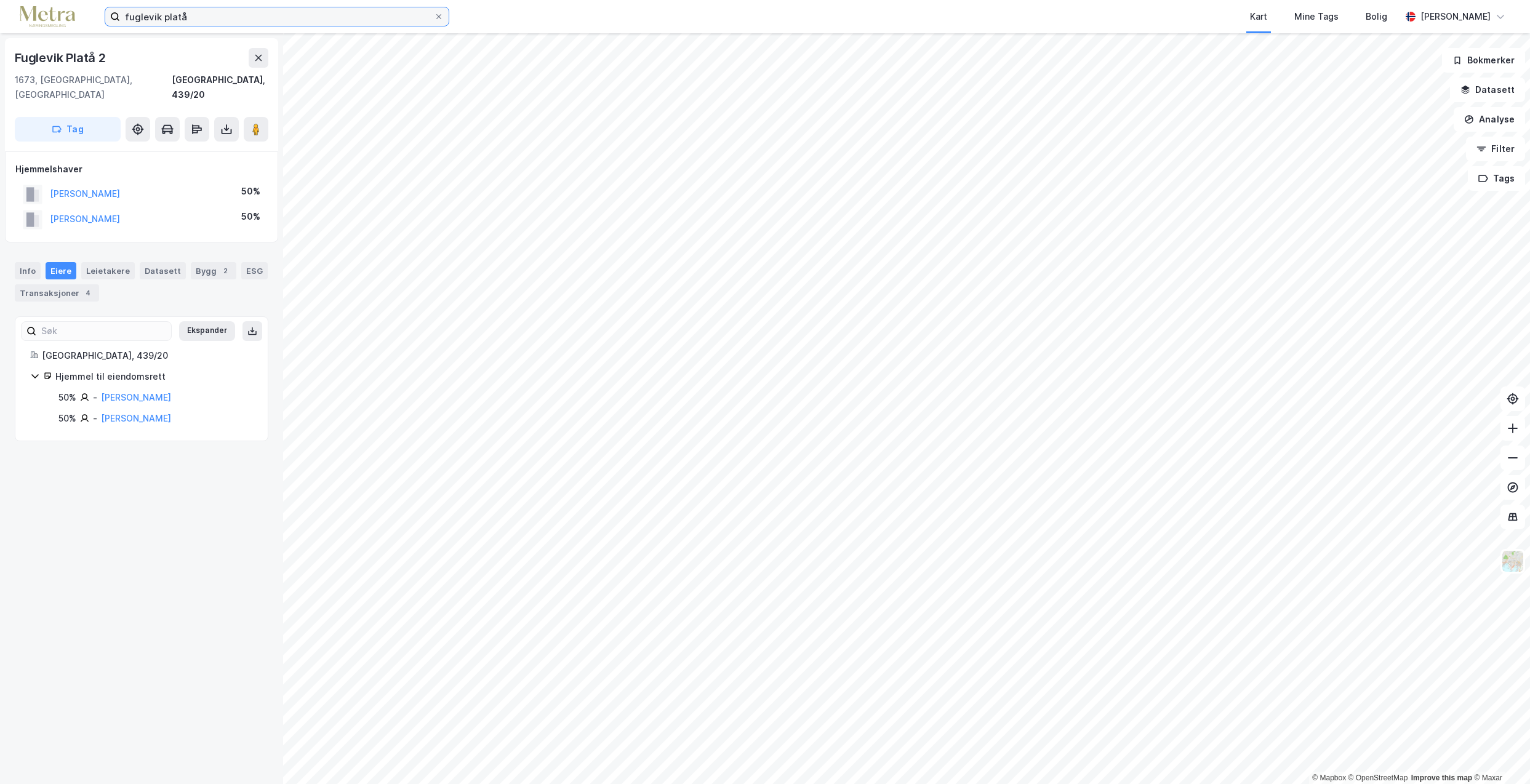
click at [434, 18] on input "fuglevik platå" at bounding box center [277, 16] width 314 height 18
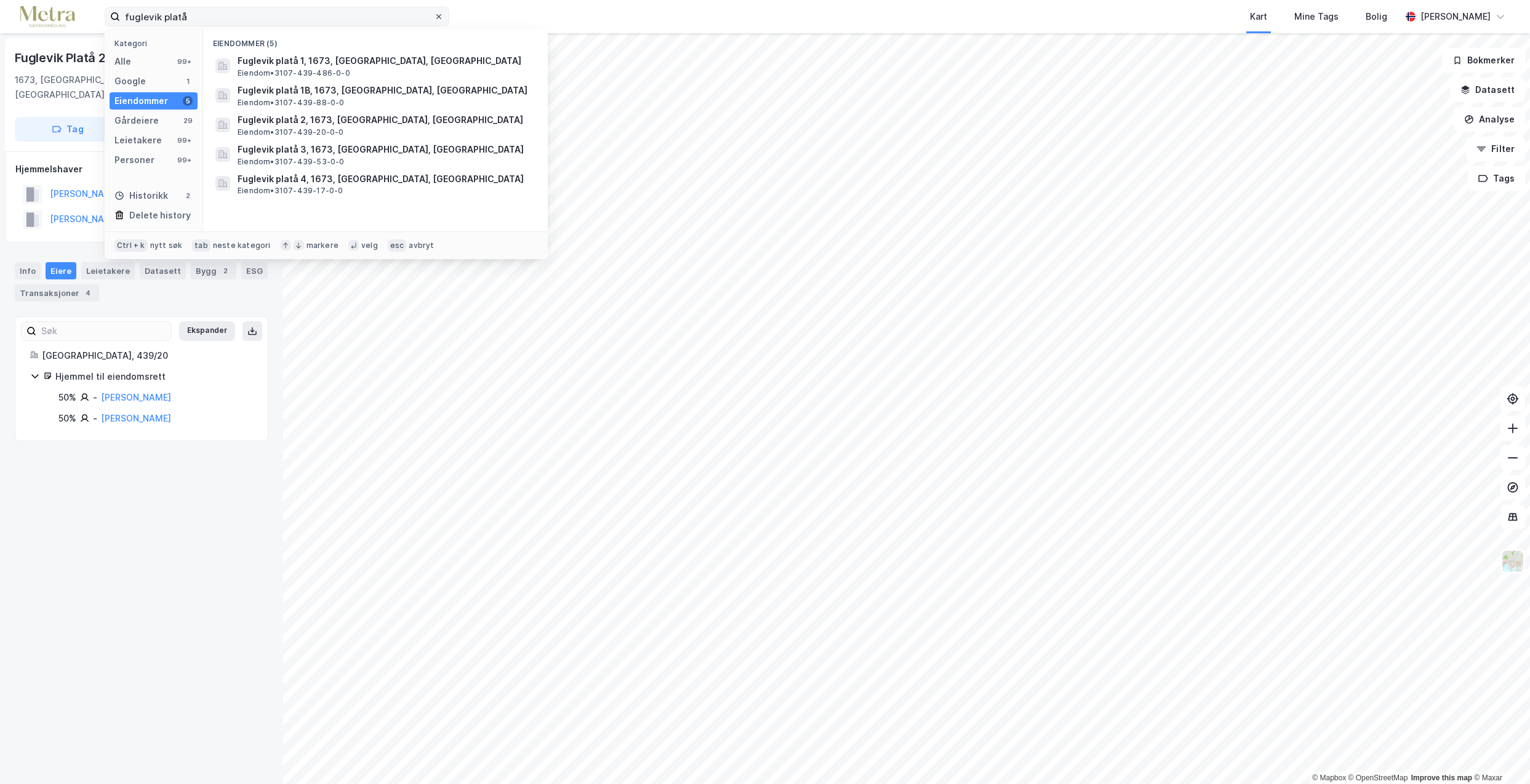
click at [437, 16] on icon at bounding box center [439, 16] width 7 height 7
click at [434, 16] on input "fuglevik platå" at bounding box center [277, 16] width 314 height 18
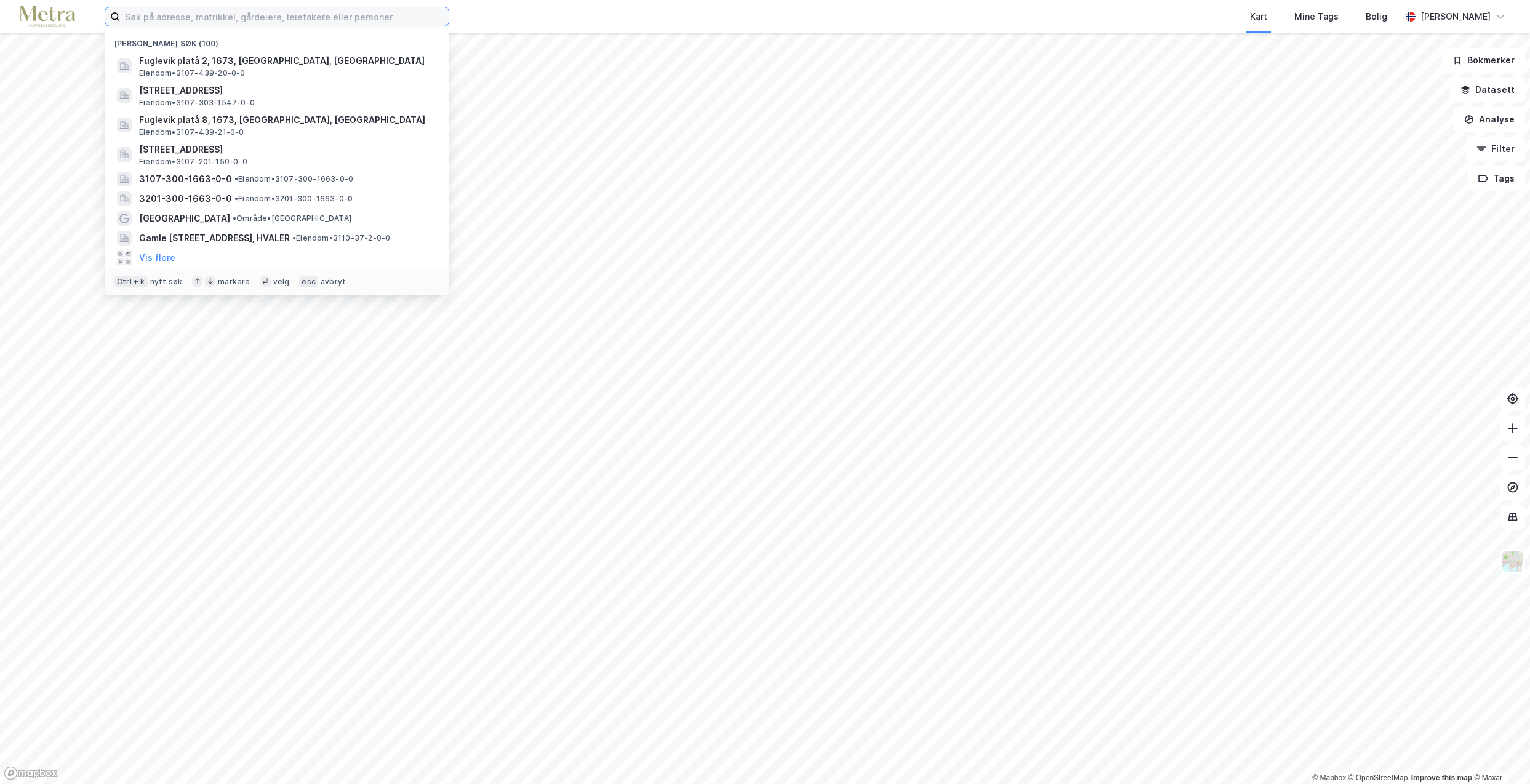
click at [202, 20] on input at bounding box center [285, 16] width 329 height 18
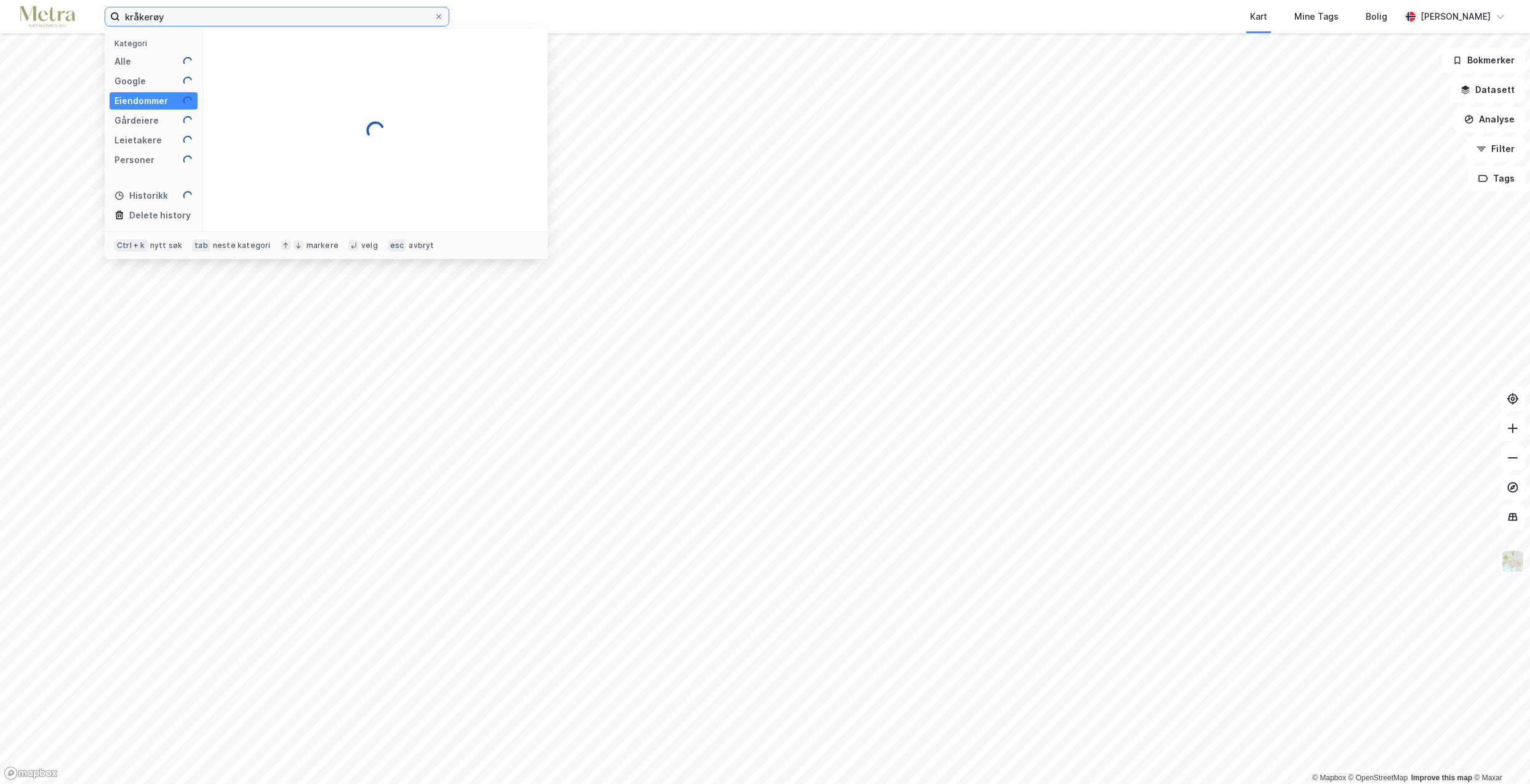
type input "kråkerøy"
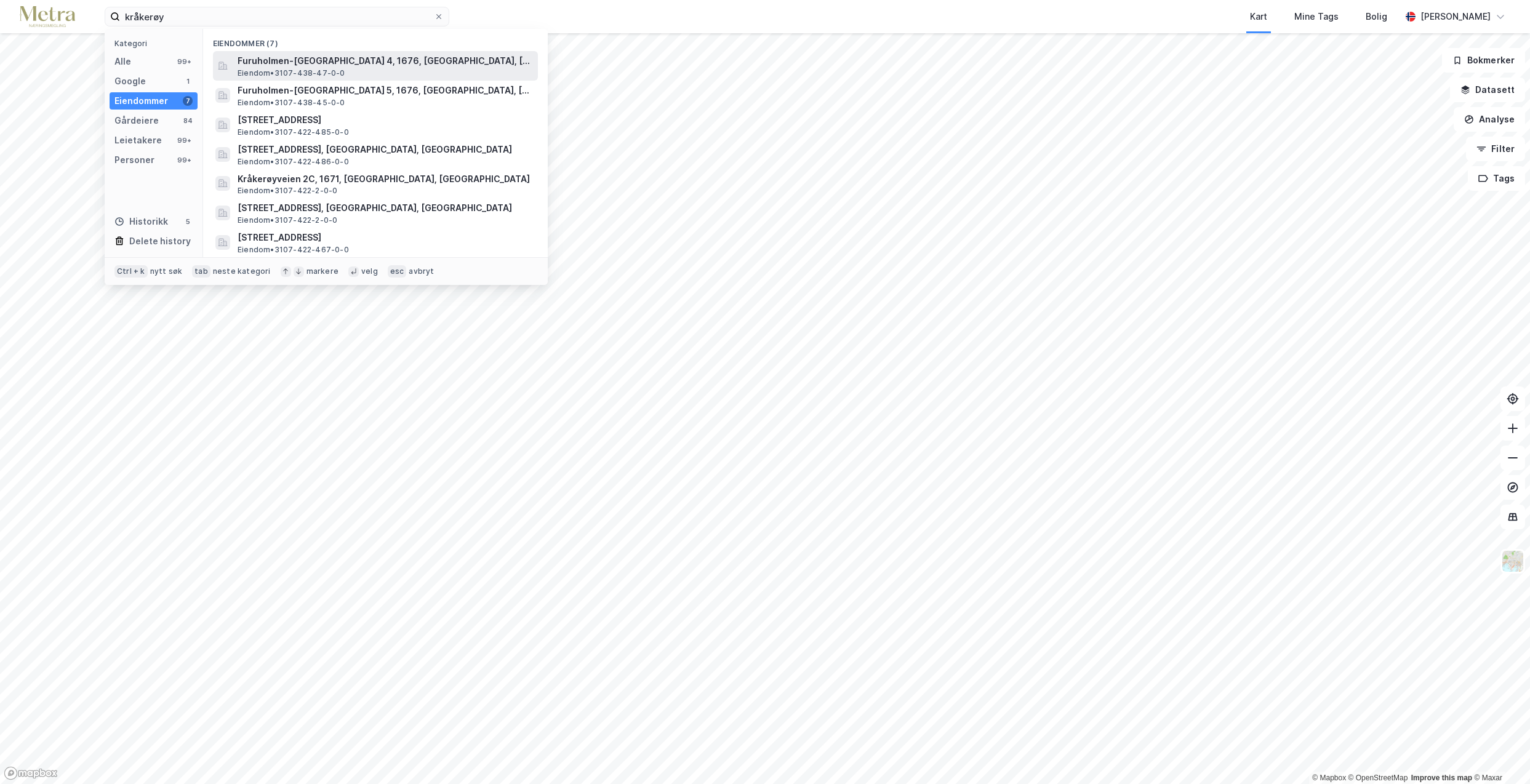
click at [260, 69] on span "Eiendom • 3107-438-47-0-0" at bounding box center [291, 73] width 108 height 10
